Goal: Task Accomplishment & Management: Complete application form

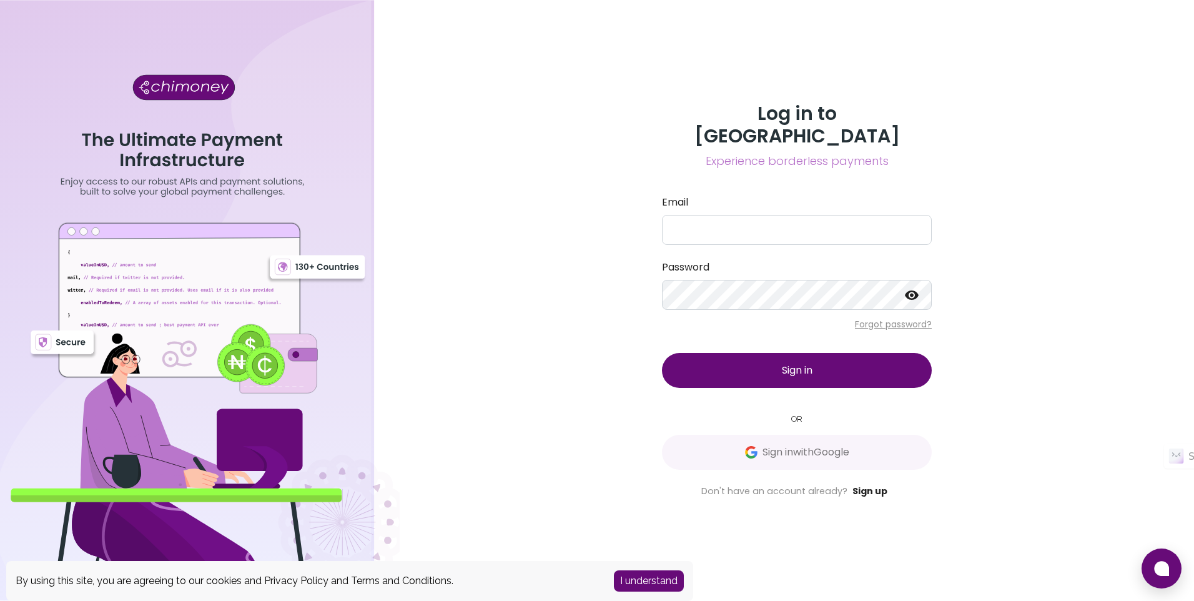
click at [870, 484] on link "Sign up" at bounding box center [869, 490] width 35 height 12
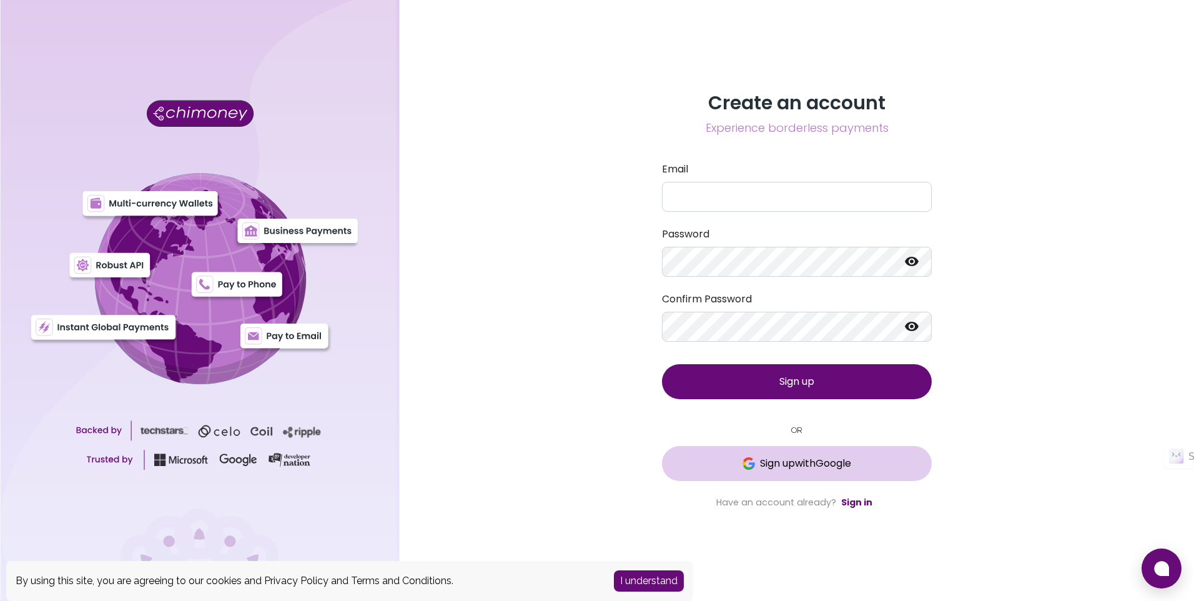
click at [760, 463] on span "Sign up with Google" at bounding box center [805, 463] width 91 height 15
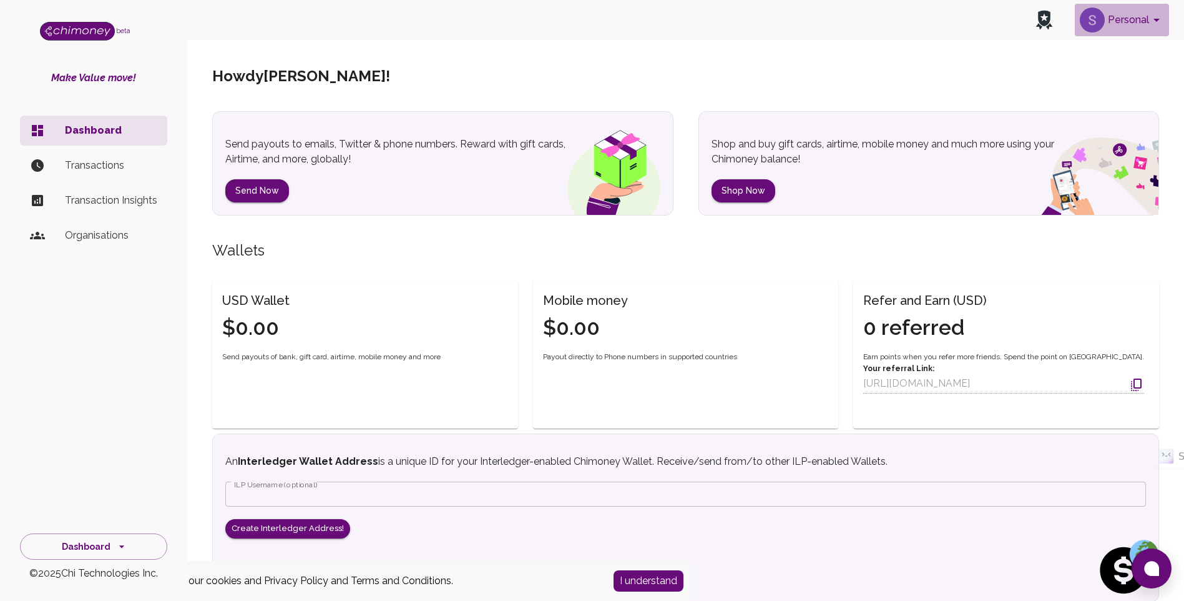
click at [1157, 21] on icon "account of current user" at bounding box center [1157, 20] width 6 height 3
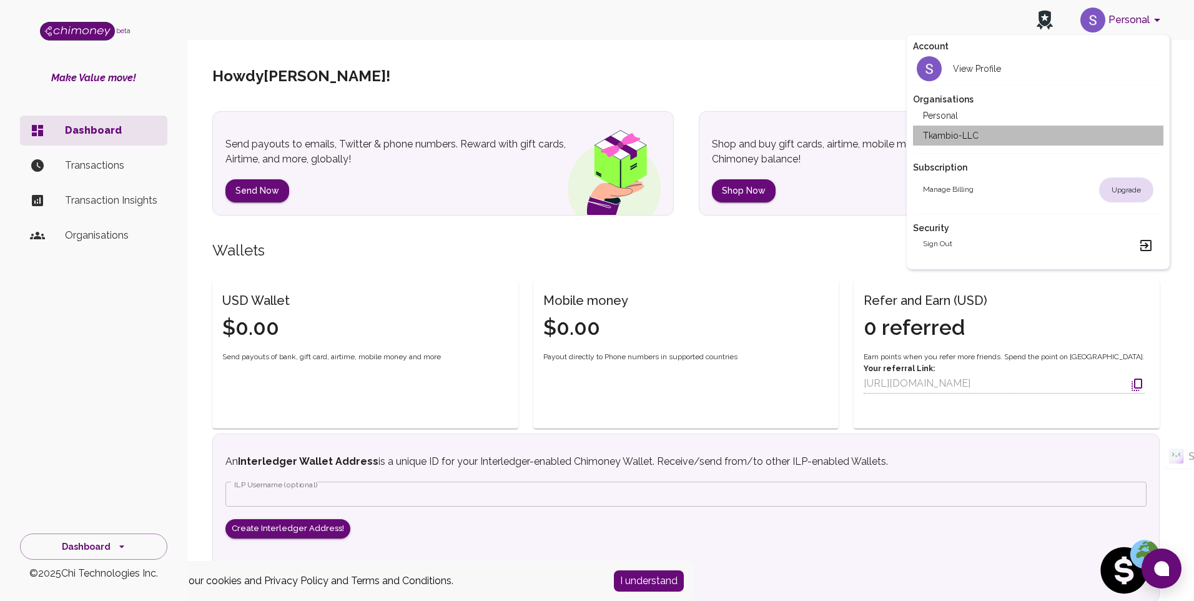
click at [940, 138] on li "Tkambio-LLC" at bounding box center [1038, 135] width 250 height 20
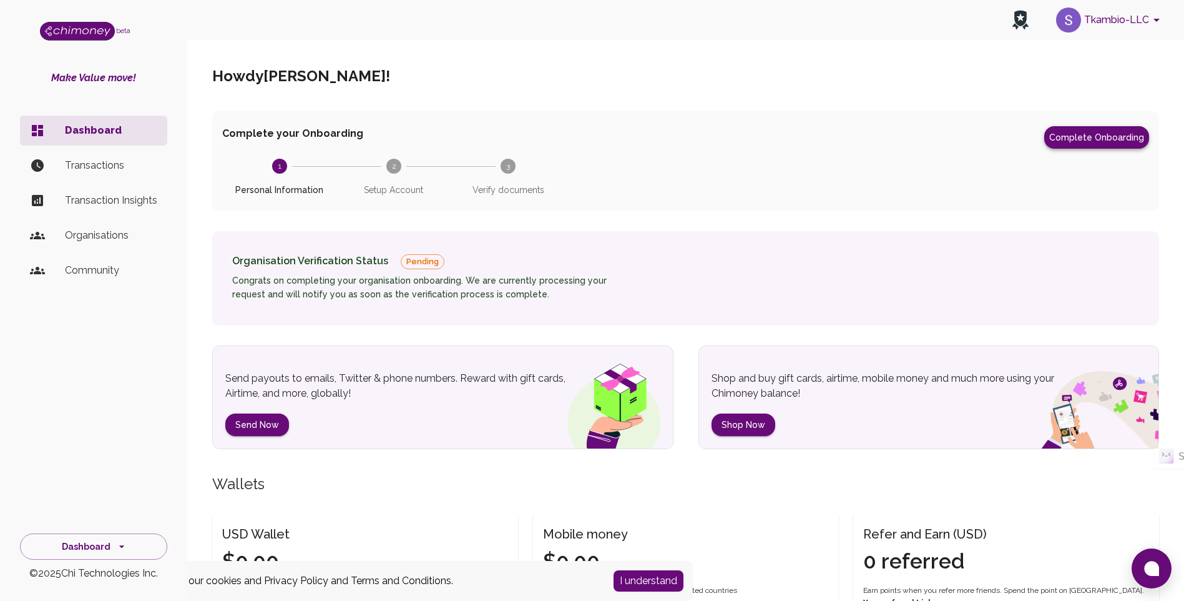
click at [1099, 140] on button "Complete Onboarding" at bounding box center [1096, 137] width 105 height 22
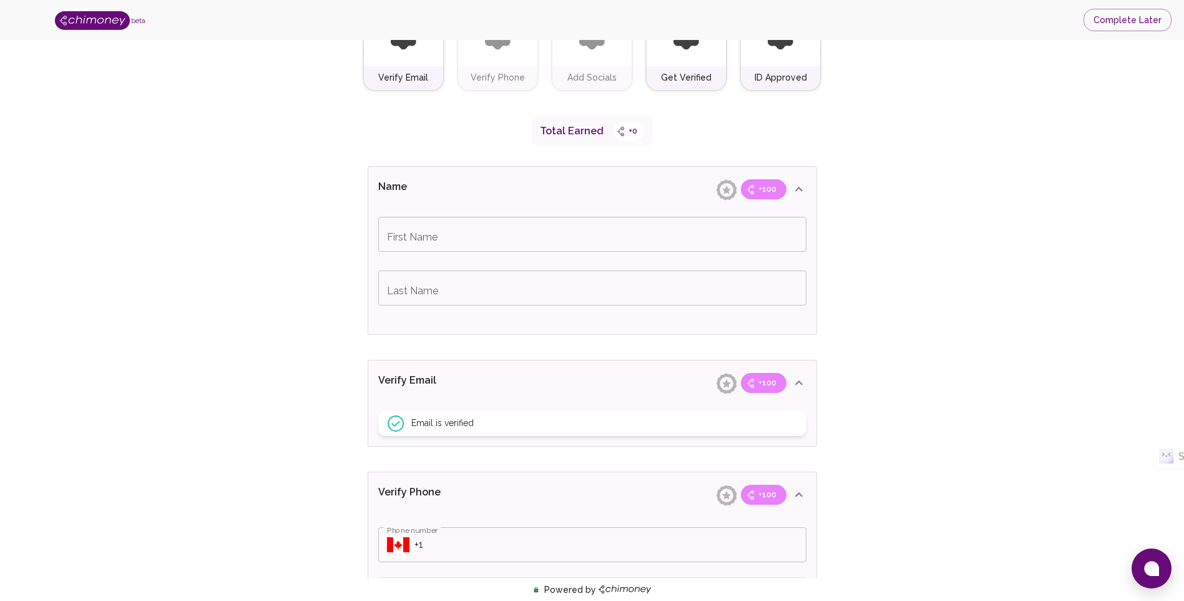
scroll to position [187, 0]
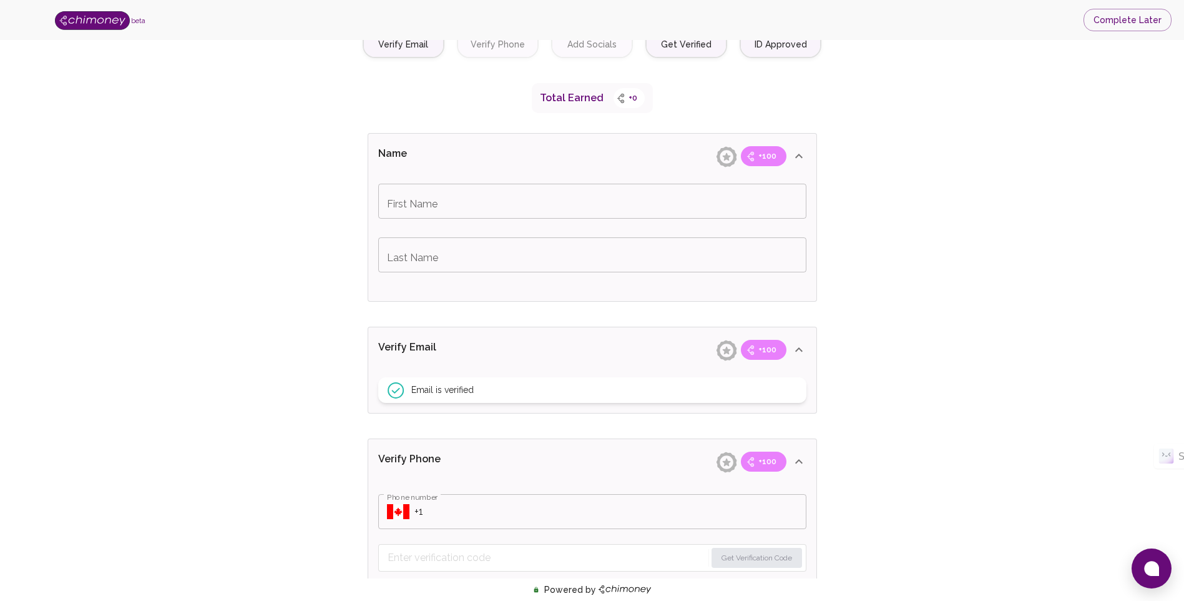
click at [419, 209] on input "First Name" at bounding box center [592, 201] width 428 height 35
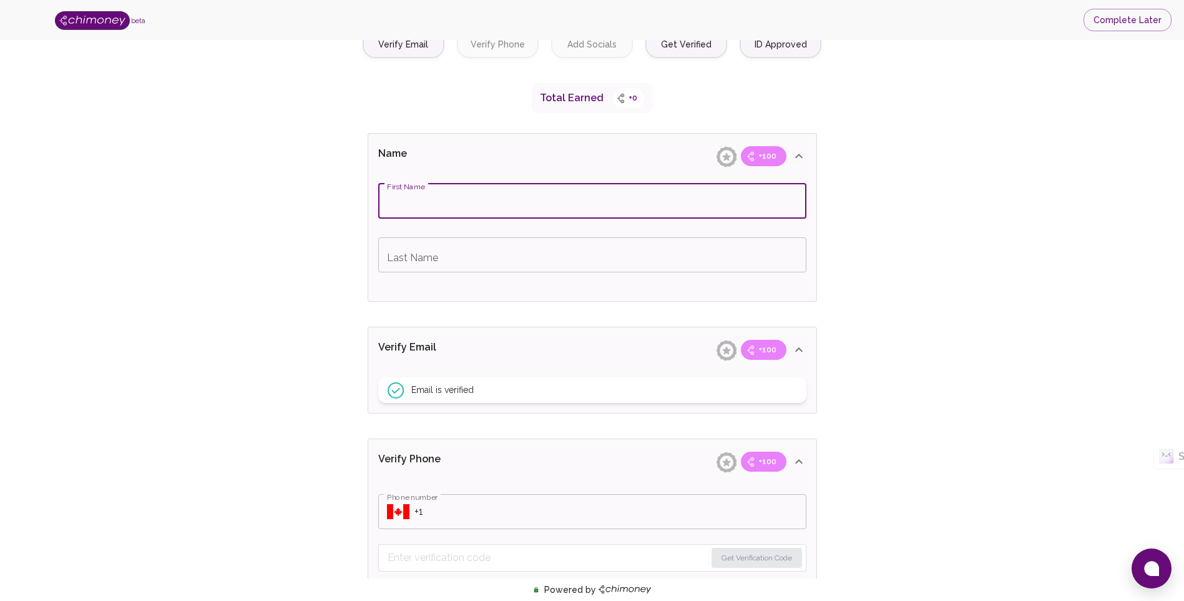
type input "[PERSON_NAME]"
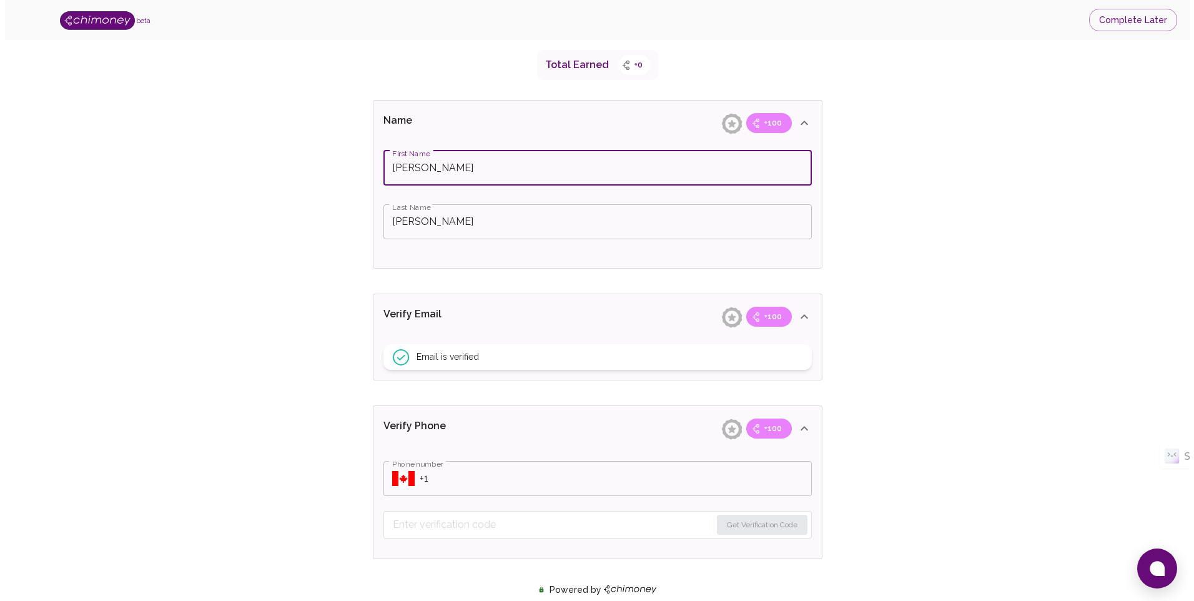
scroll to position [250, 0]
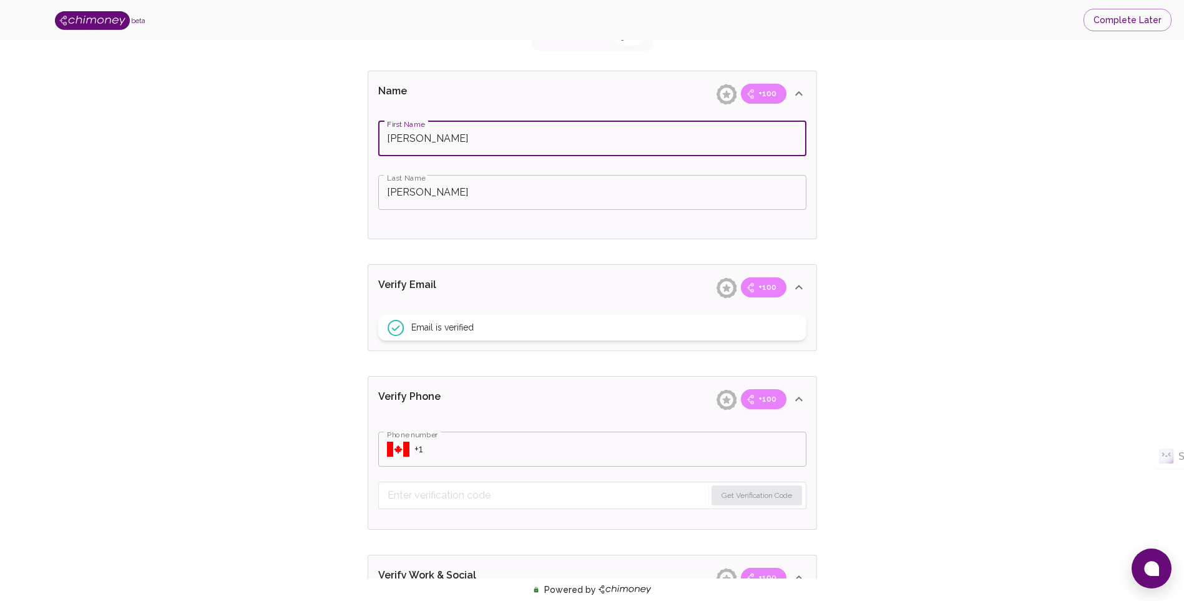
click at [466, 319] on div "Email is verified" at bounding box center [592, 328] width 428 height 26
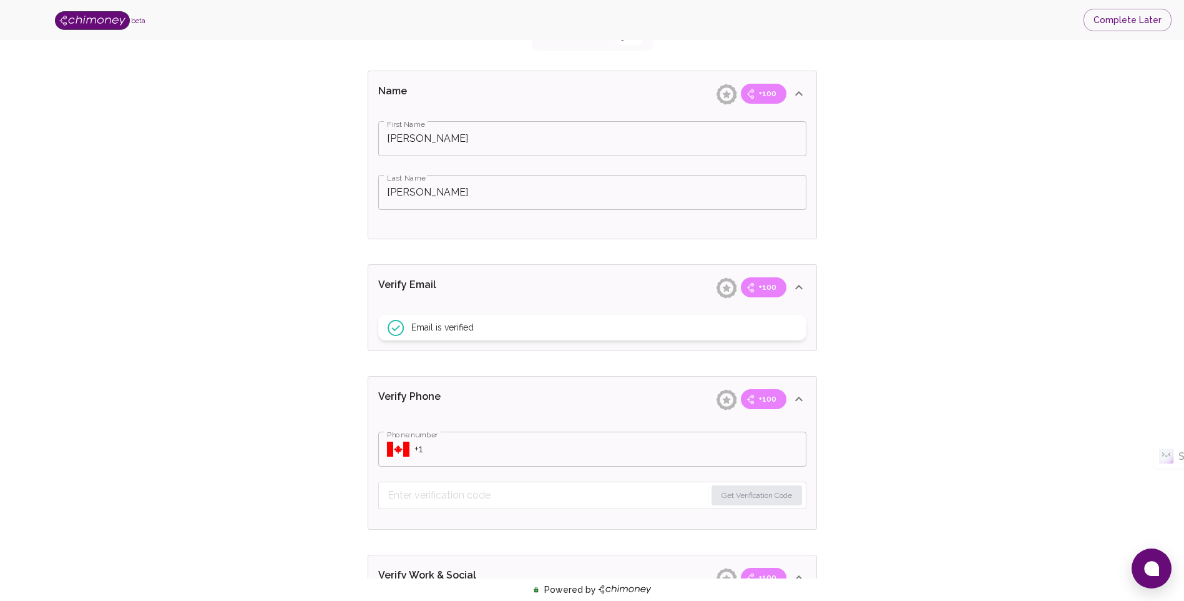
click at [479, 444] on input "Phone number" at bounding box center [611, 448] width 392 height 35
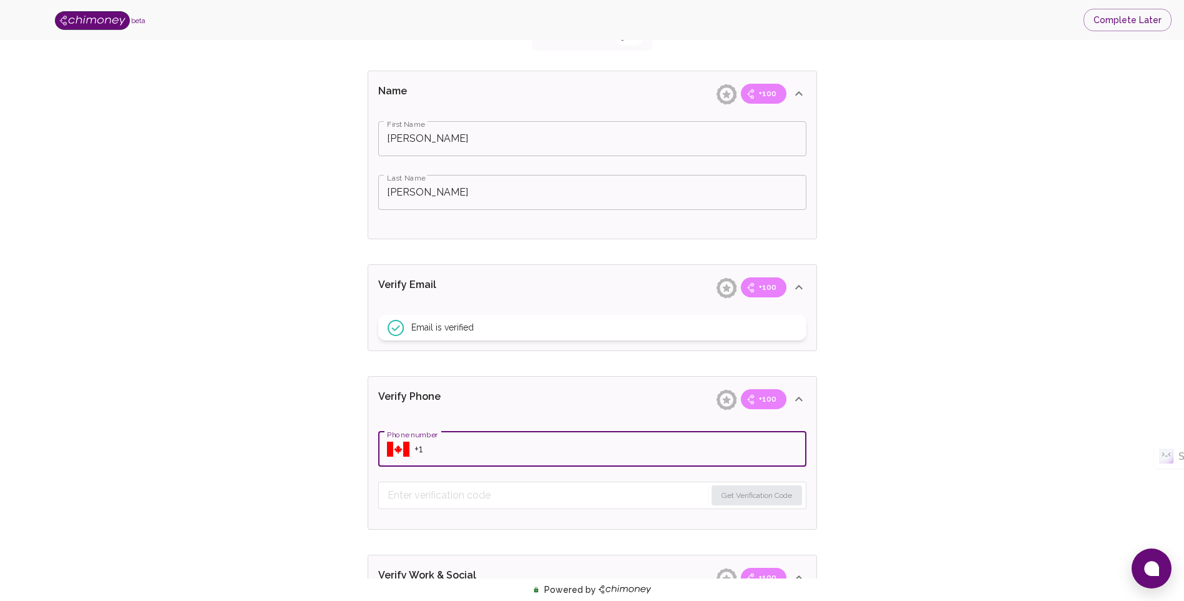
click at [419, 453] on input "Phone number" at bounding box center [611, 448] width 392 height 35
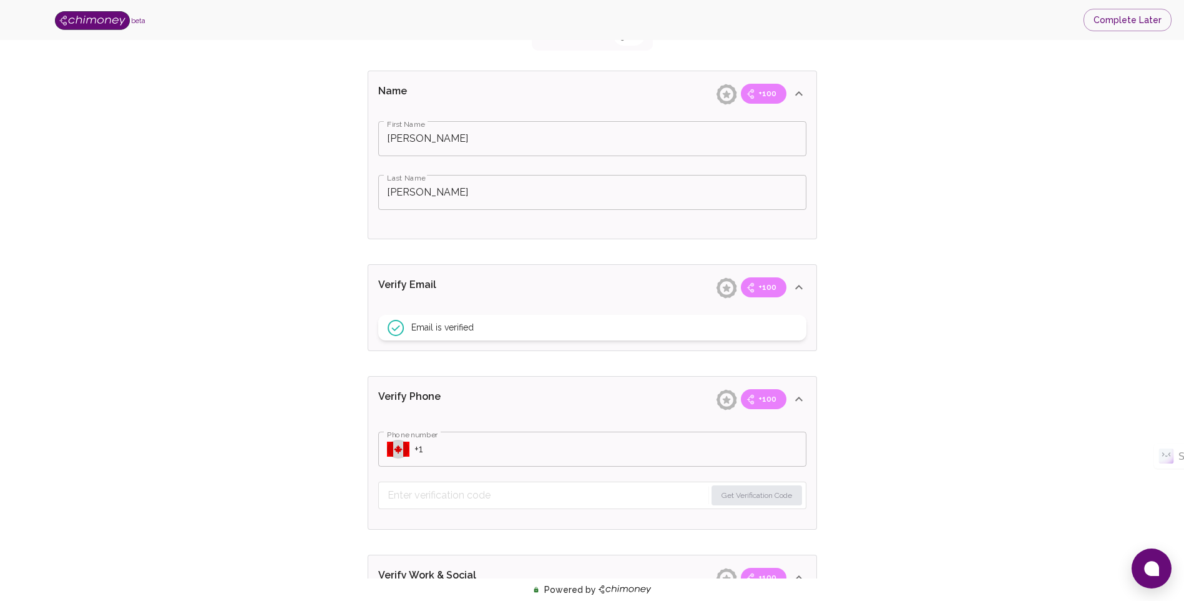
click at [408, 451] on icon "Select country" at bounding box center [398, 448] width 22 height 15
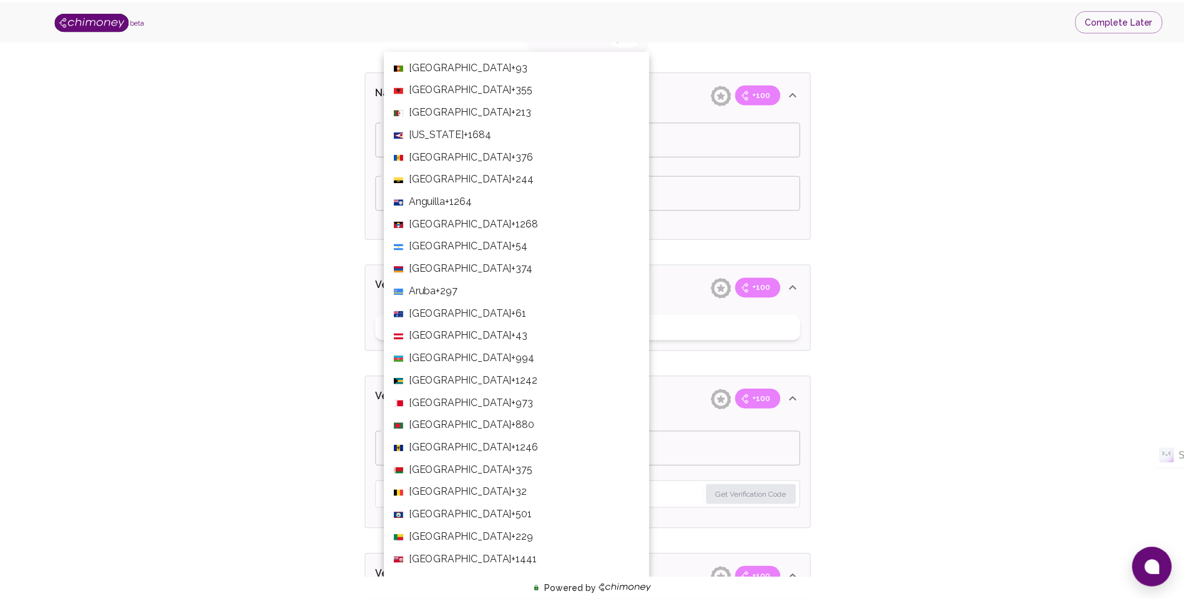
scroll to position [4728, 0]
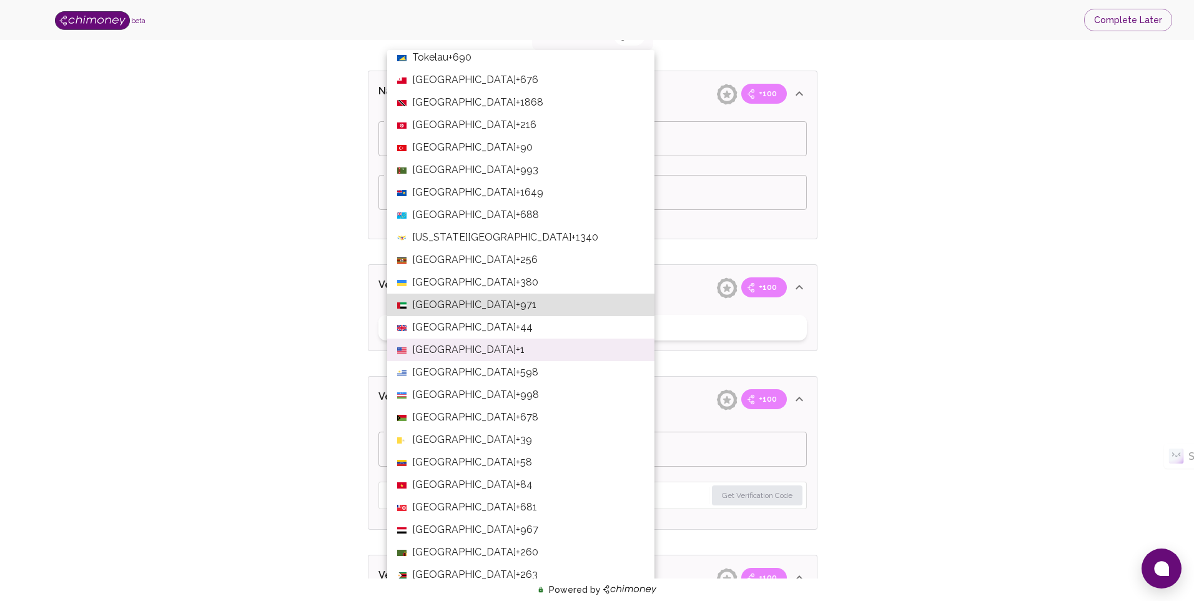
drag, startPoint x: 443, startPoint y: 350, endPoint x: 461, endPoint y: 356, distance: 19.0
click at [444, 350] on span "[GEOGRAPHIC_DATA]" at bounding box center [464, 349] width 104 height 15
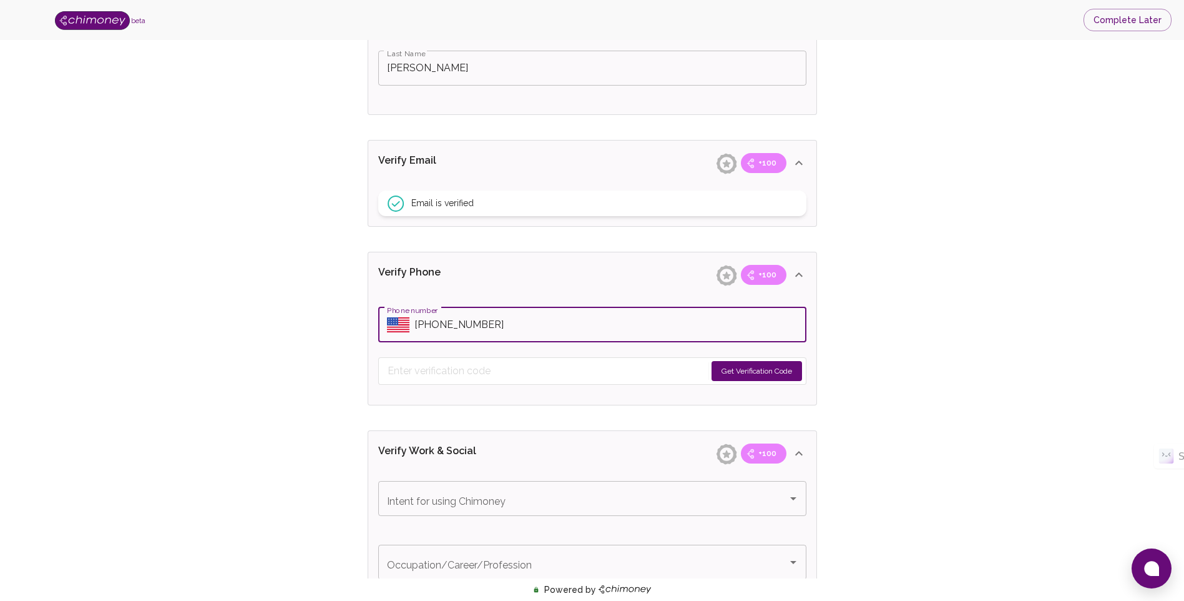
scroll to position [375, 0]
type input "[PHONE_NUMBER]"
click at [627, 328] on input "Phone number" at bounding box center [611, 324] width 392 height 35
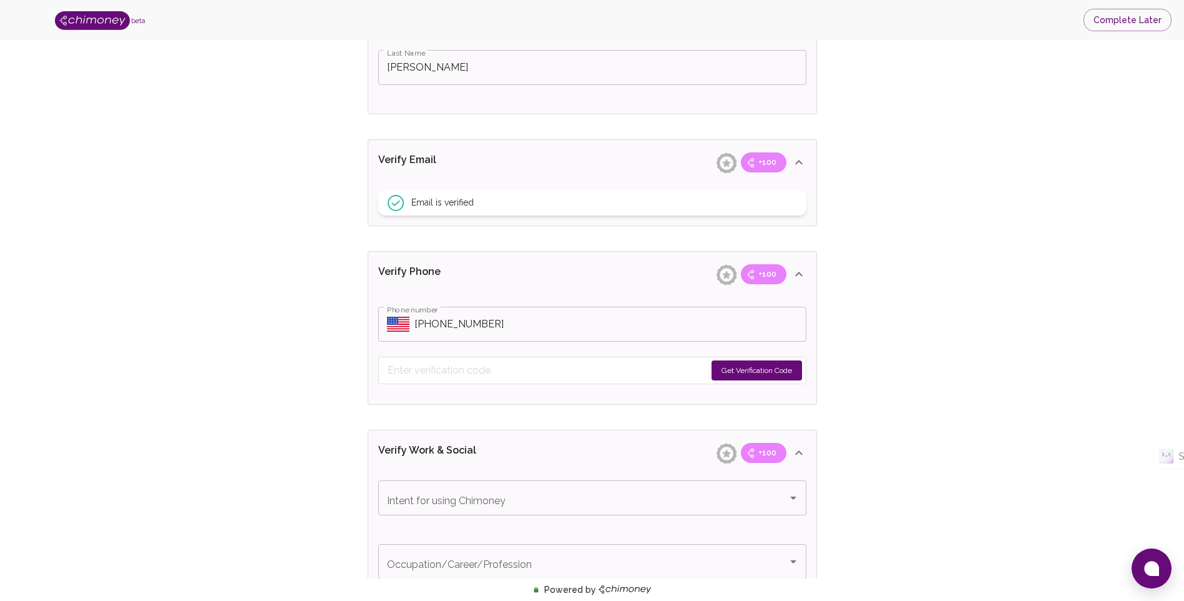
click at [767, 367] on button "Get Verification Code" at bounding box center [757, 370] width 91 height 20
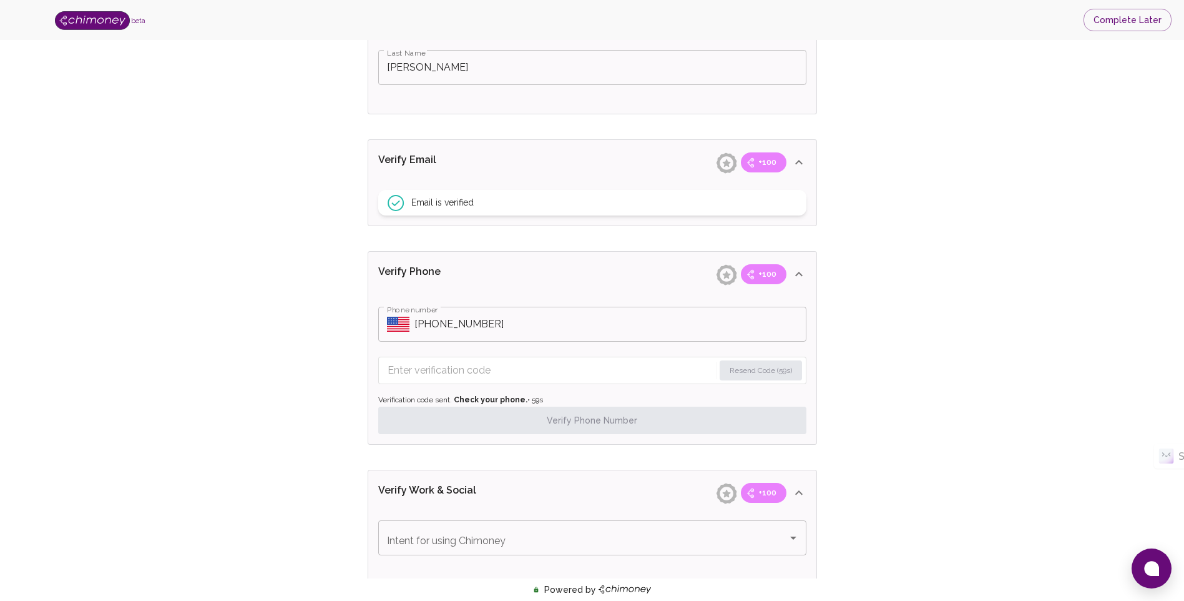
click at [526, 366] on input "Enter verification code" at bounding box center [551, 370] width 326 height 20
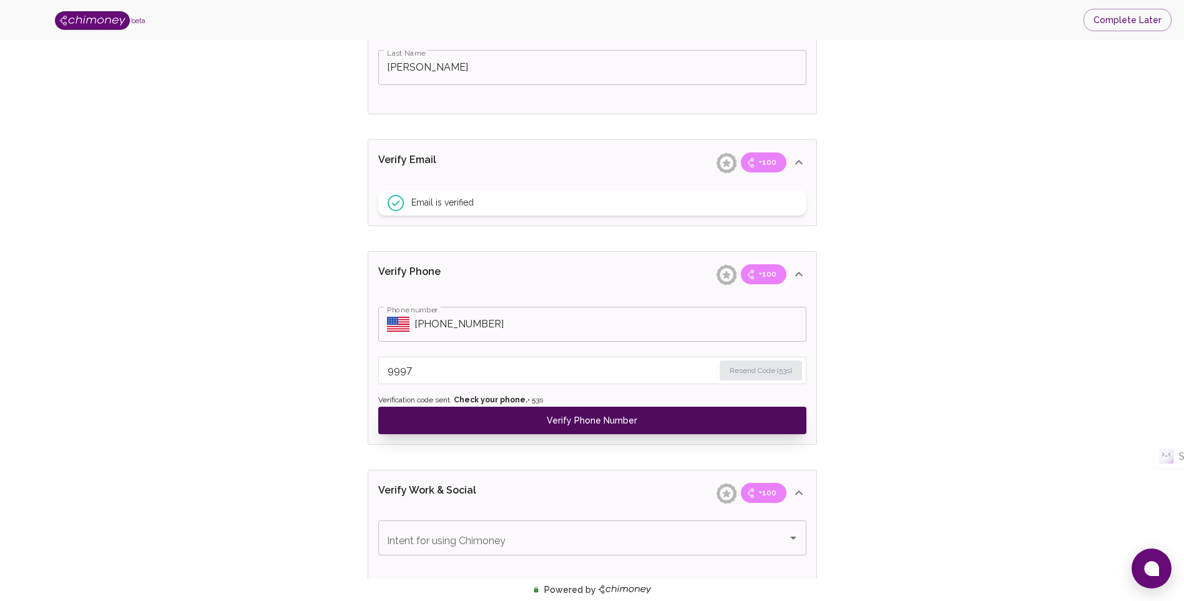
type input "9997"
click at [608, 422] on button "Verify Phone Number" at bounding box center [592, 419] width 428 height 27
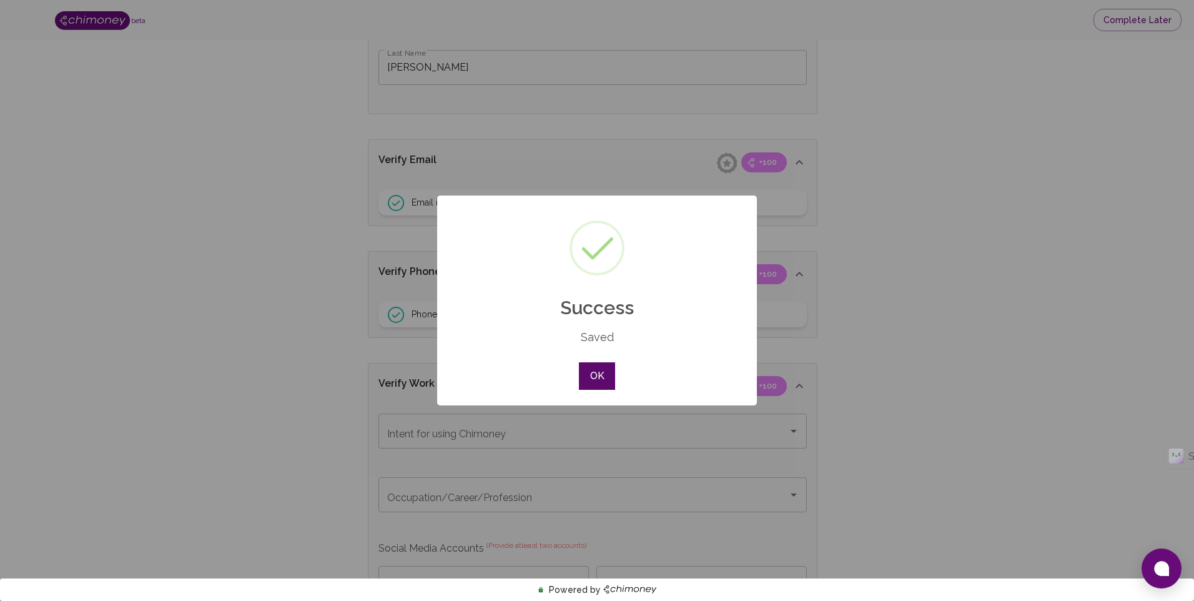
click at [602, 378] on button "OK" at bounding box center [597, 375] width 36 height 27
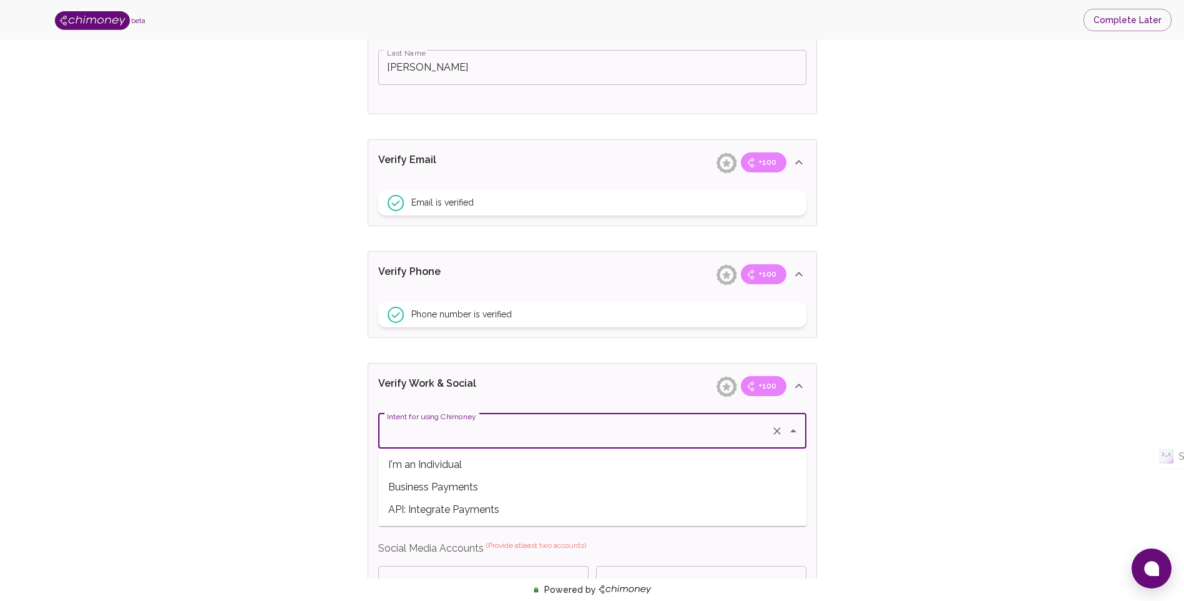
click at [681, 429] on input "Intent for using Chimoney" at bounding box center [575, 431] width 382 height 24
click at [464, 489] on span "Business Payments" at bounding box center [592, 487] width 428 height 22
type input "Business Payments"
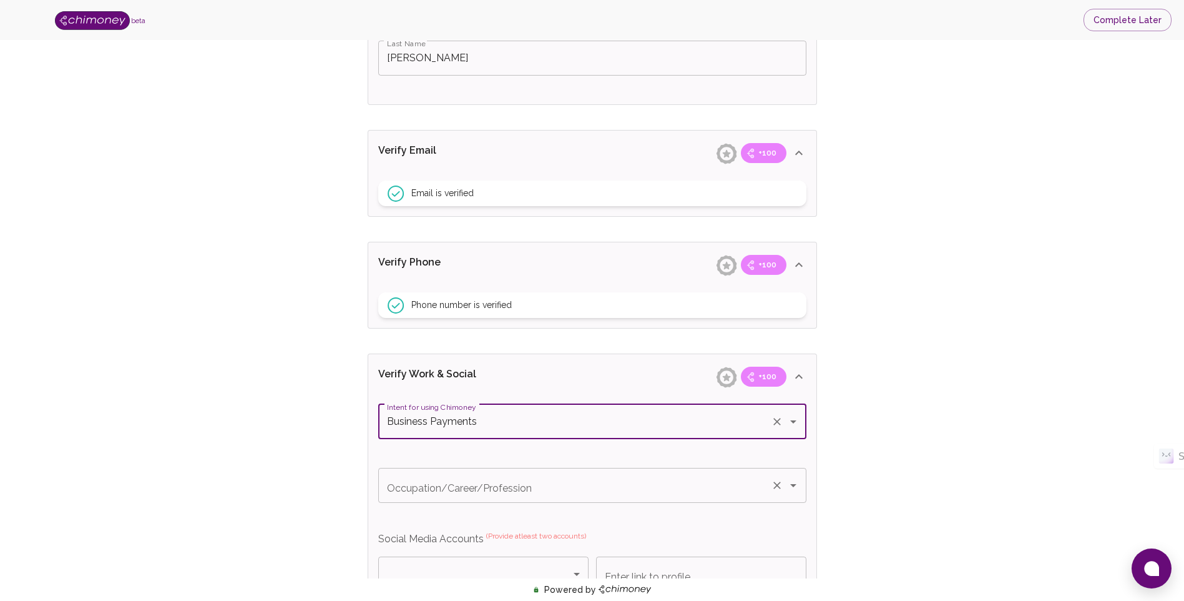
scroll to position [499, 0]
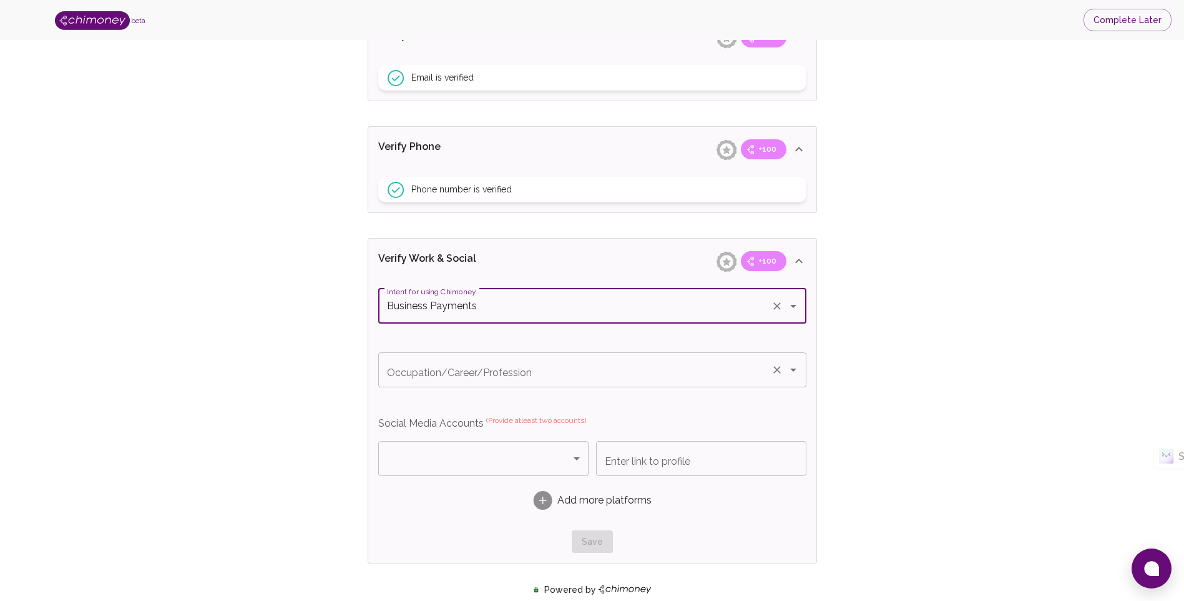
click at [790, 376] on icon "Open" at bounding box center [793, 369] width 15 height 15
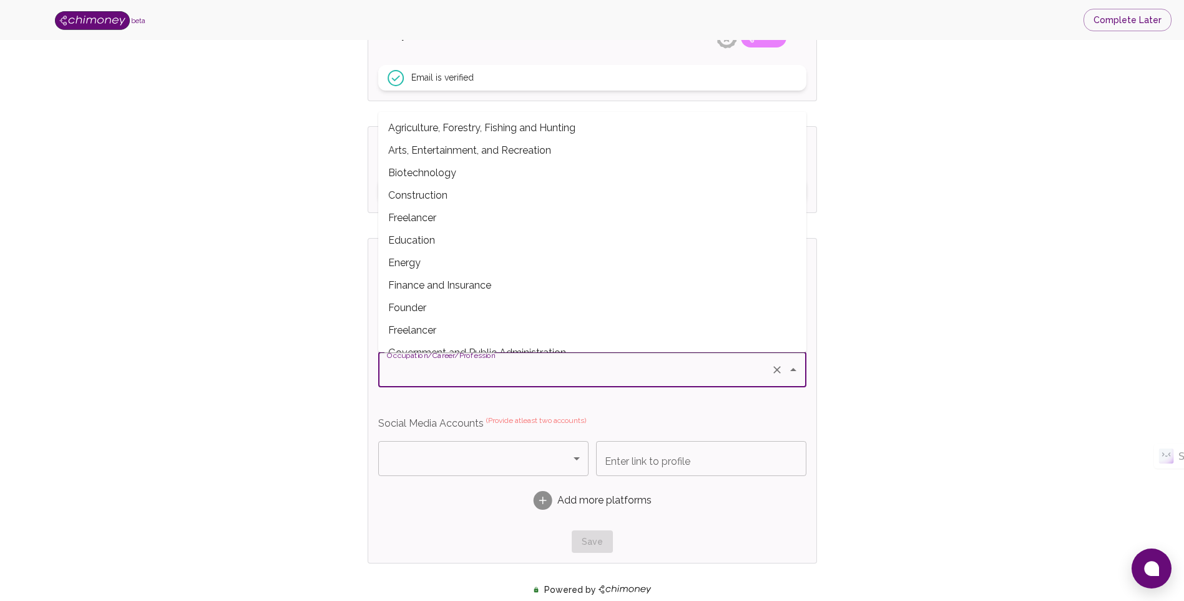
scroll to position [62, 0]
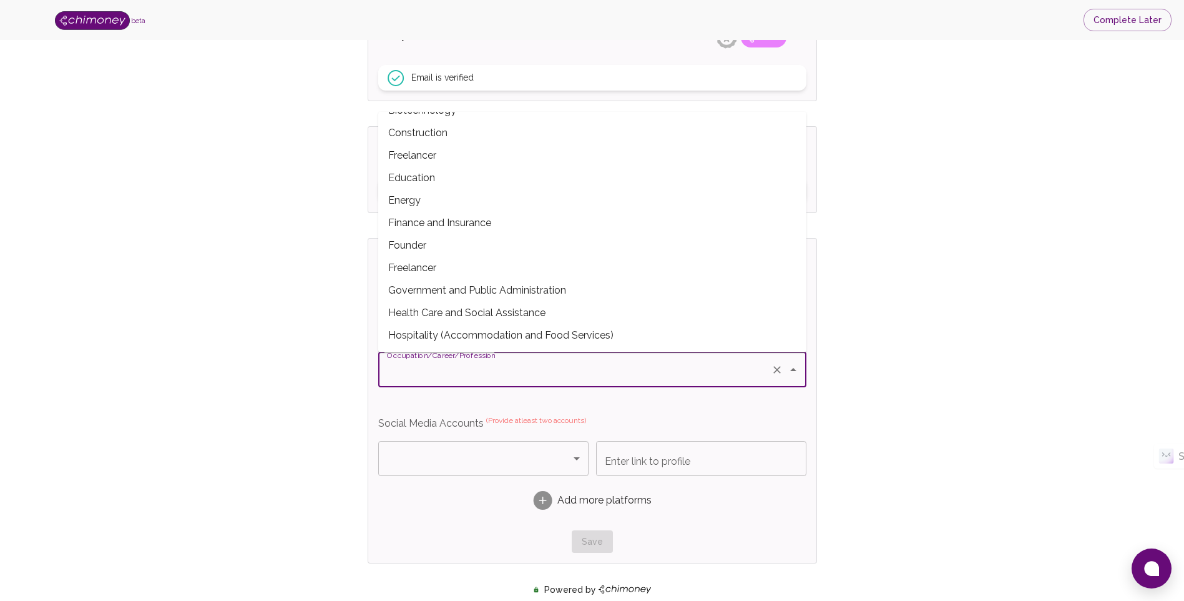
click at [467, 222] on span "Finance and Insurance" at bounding box center [592, 223] width 428 height 22
type input "Finance and Insurance"
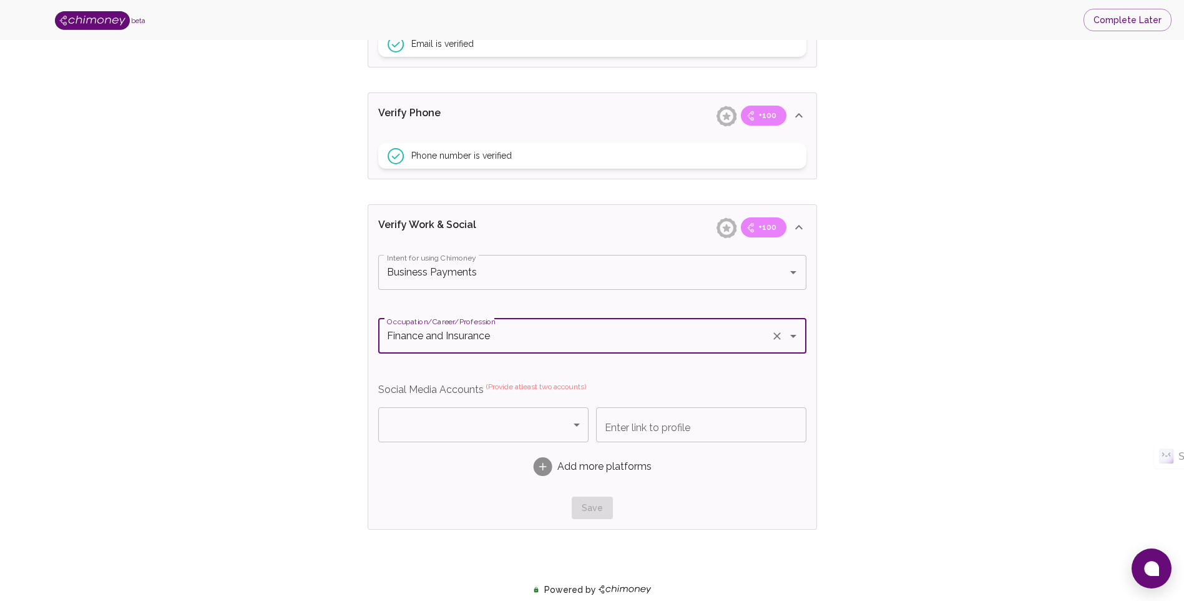
scroll to position [562, 0]
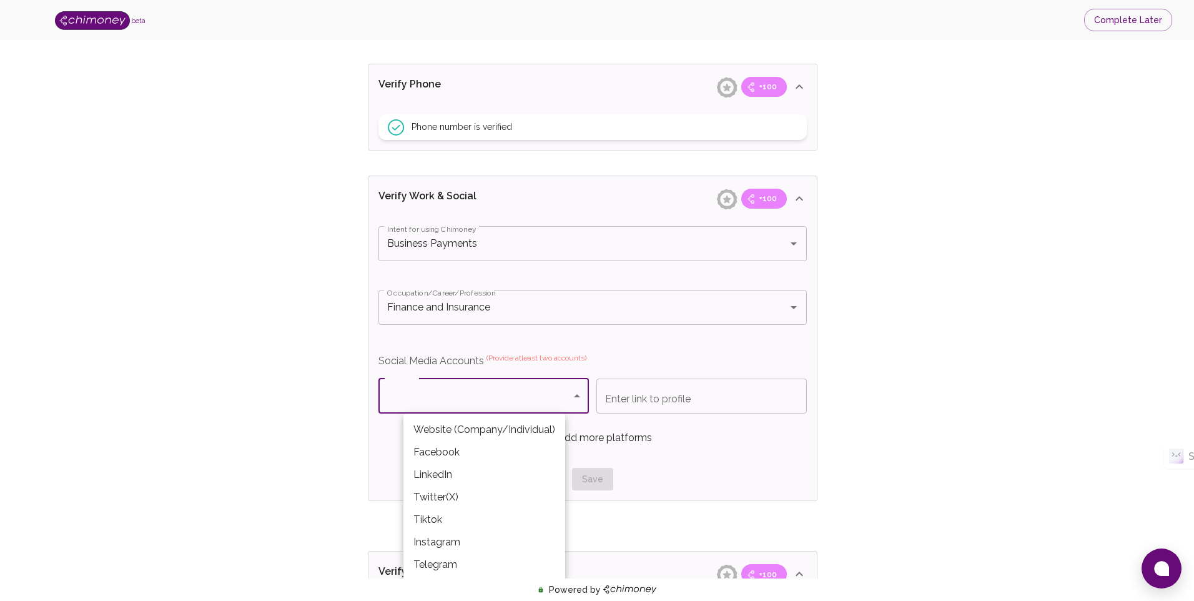
click at [571, 396] on body "beta Complete Later Verify ID and Earn Complete verification steps to earn Rewa…" at bounding box center [597, 168] width 1194 height 1461
click at [429, 478] on li "LinkedIn" at bounding box center [484, 474] width 162 height 22
type input "LinkedIn"
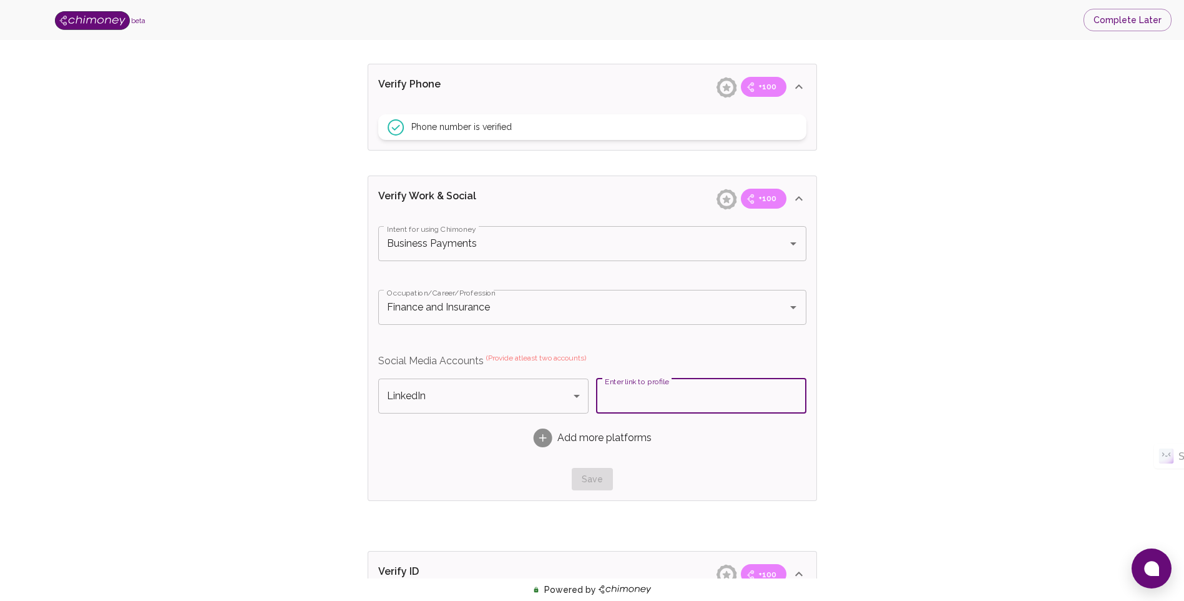
click at [634, 402] on input "Enter link to profile" at bounding box center [701, 395] width 210 height 35
